Goal: Navigation & Orientation: Find specific page/section

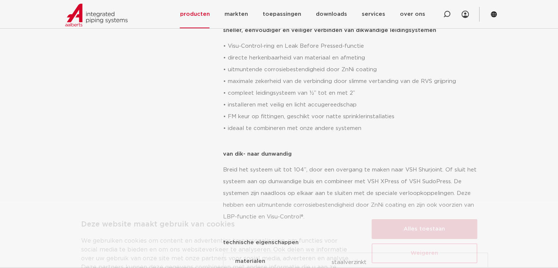
click at [426, 198] on button "Alles toestaan" at bounding box center [425, 199] width 106 height 20
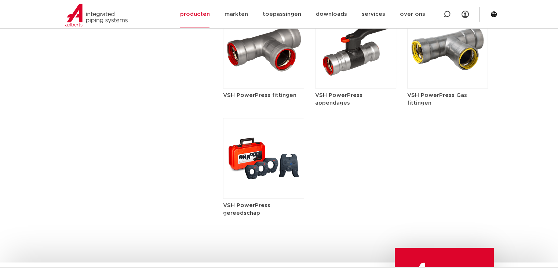
scroll to position [970, 0]
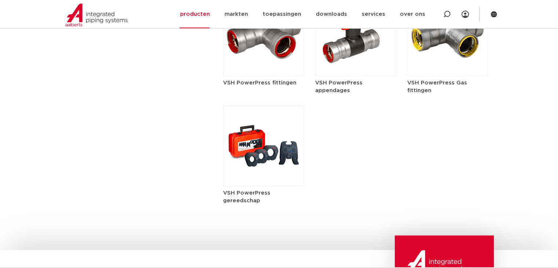
click at [249, 195] on h5 "VSH PowerPress gereedschap" at bounding box center [263, 196] width 81 height 15
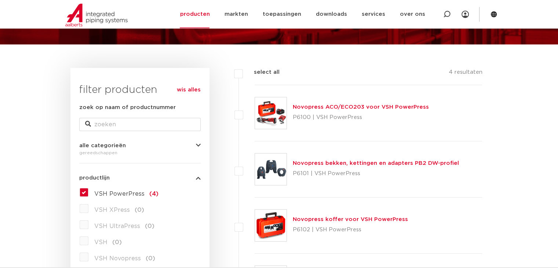
scroll to position [73, 0]
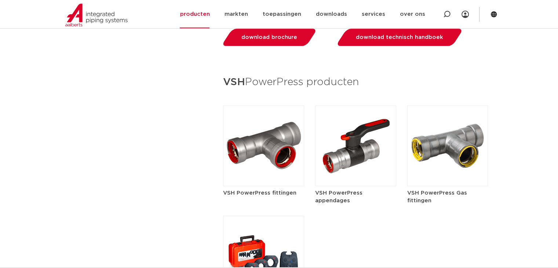
click at [371, 141] on img at bounding box center [355, 145] width 81 height 81
